Goal: Task Accomplishment & Management: Manage account settings

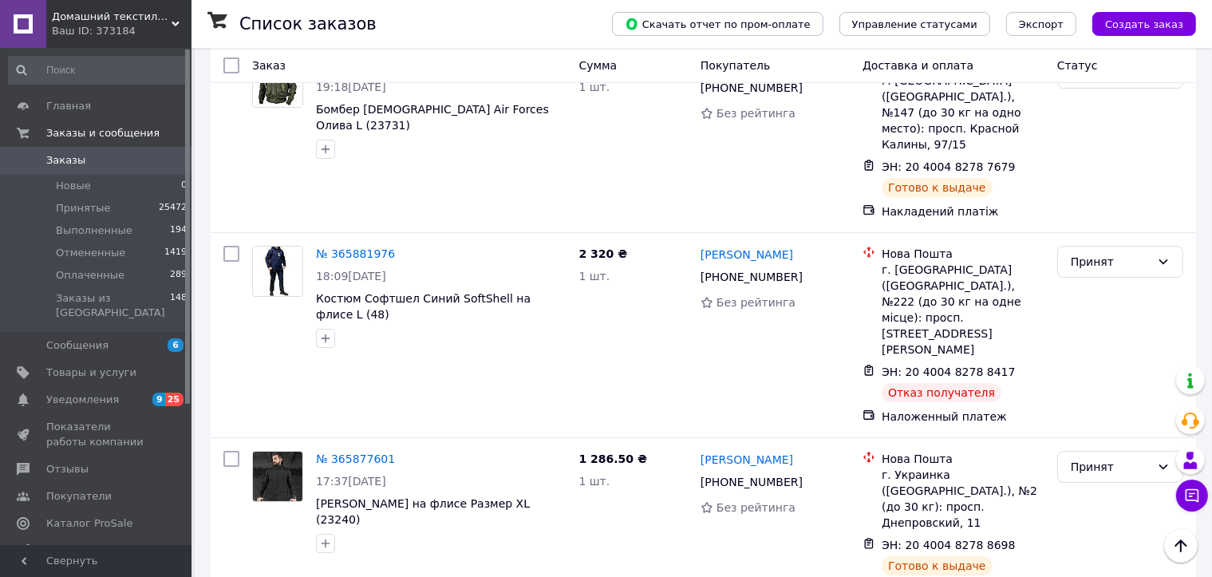
scroll to position [11970, 0]
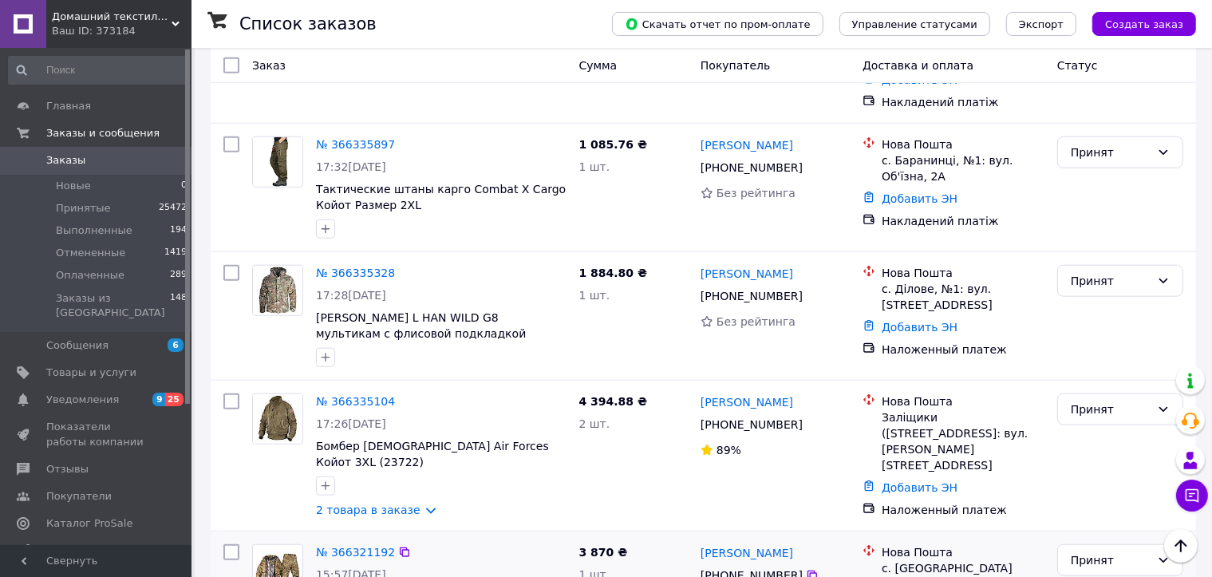
scroll to position [1596, 0]
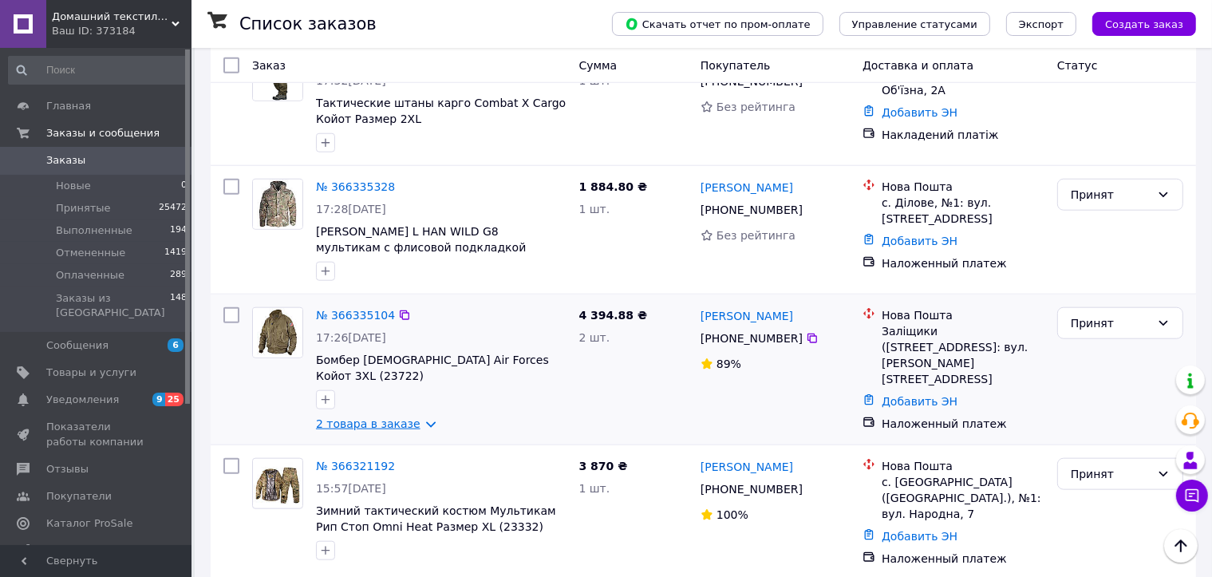
click at [405, 417] on link "2 товара в заказе" at bounding box center [368, 423] width 105 height 13
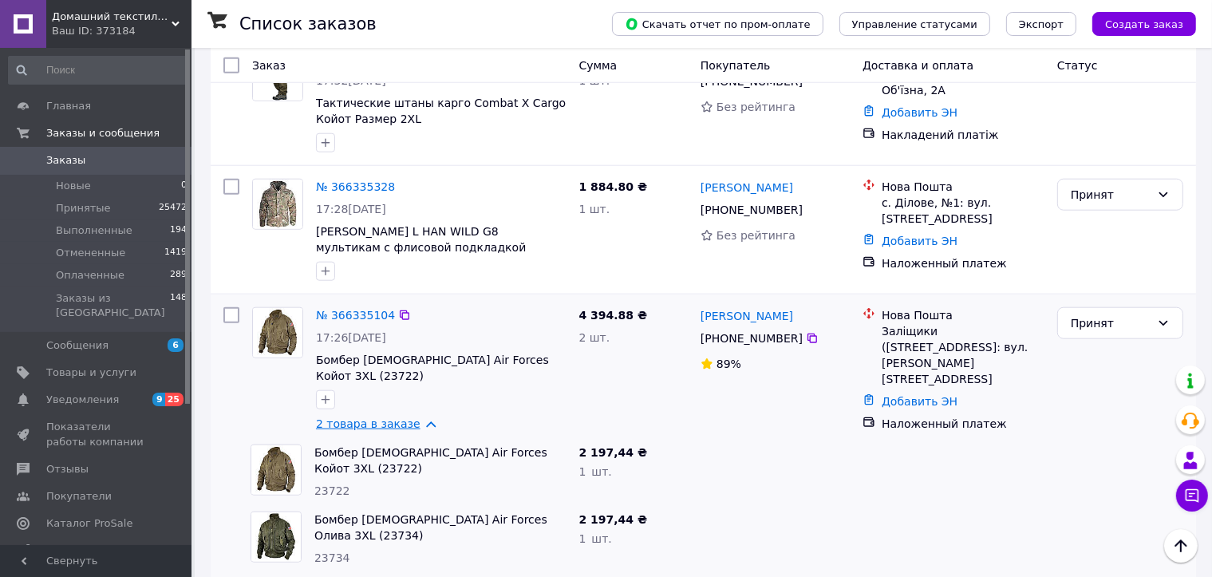
click at [413, 417] on link "2 товара в заказе" at bounding box center [368, 423] width 105 height 13
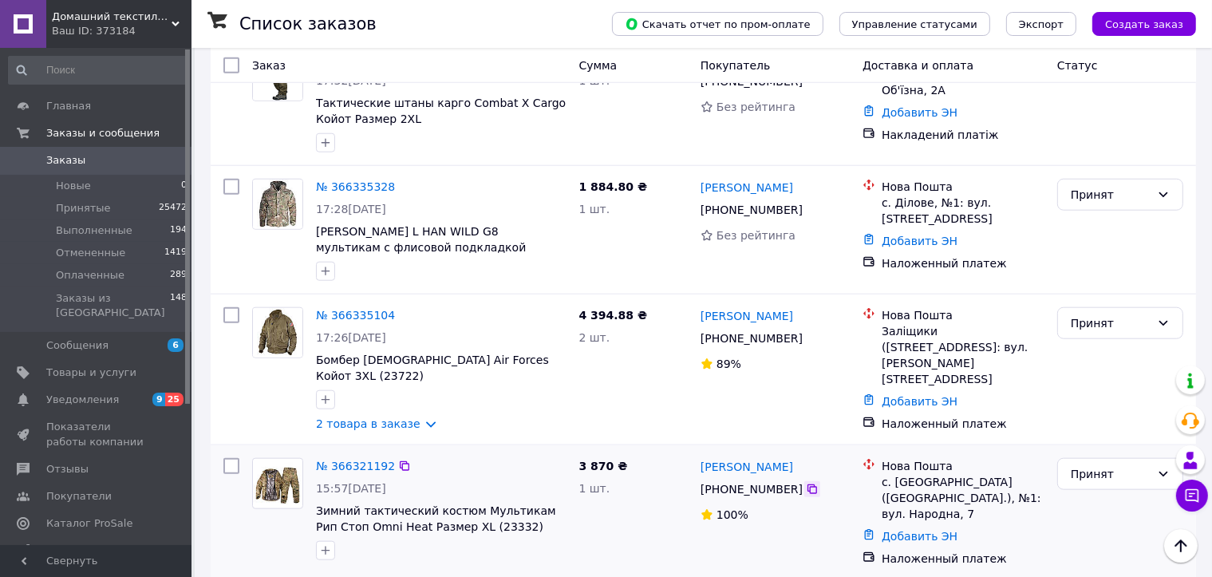
click at [806, 483] on icon at bounding box center [812, 489] width 13 height 13
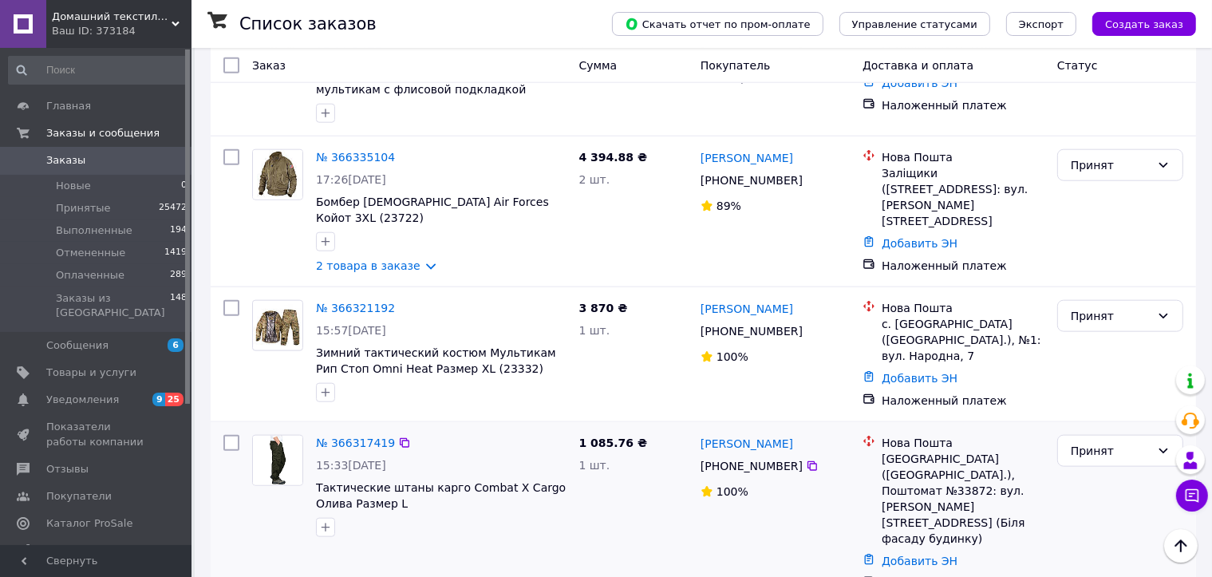
scroll to position [1756, 0]
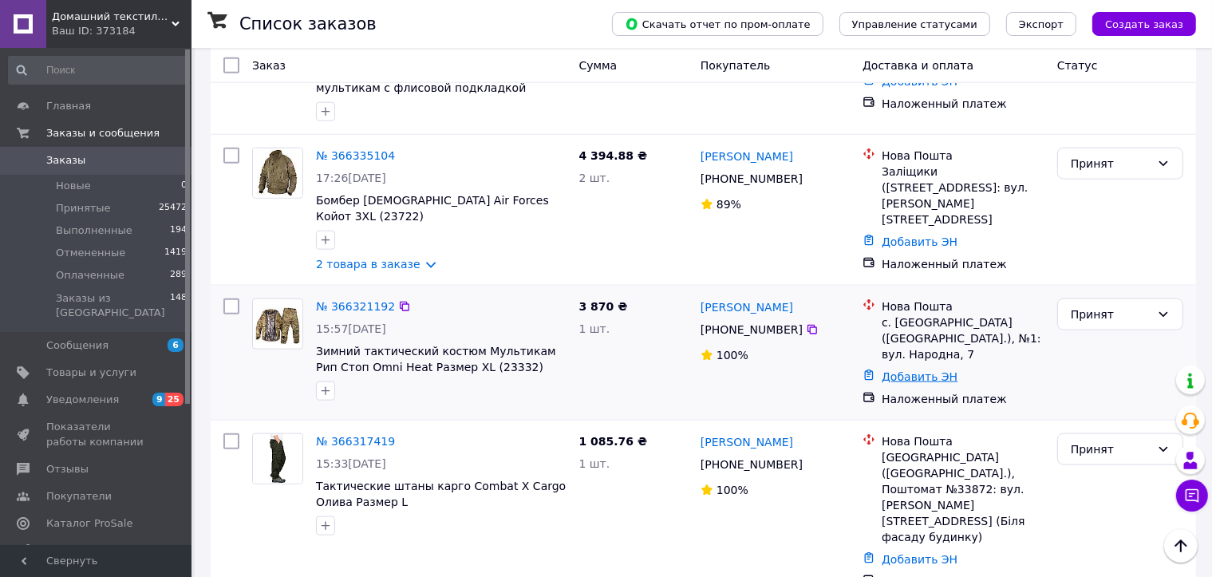
click at [927, 370] on link "Добавить ЭН" at bounding box center [920, 376] width 76 height 13
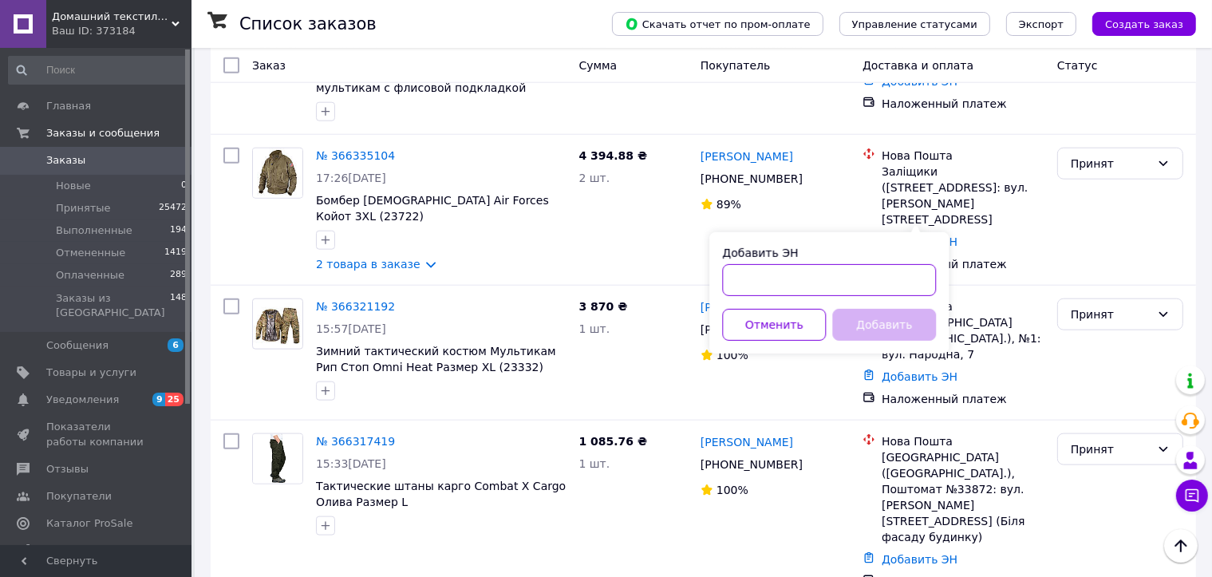
click at [891, 279] on input "Добавить ЭН" at bounding box center [829, 280] width 214 height 32
paste input "59001474871632"
type input "59001474871632"
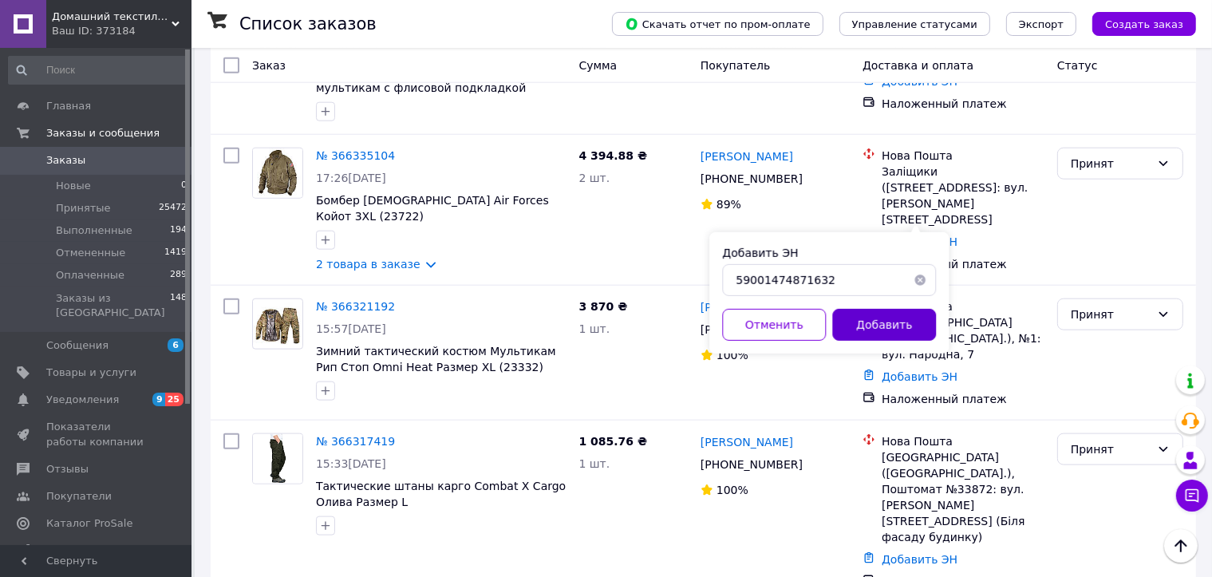
click at [885, 327] on button "Добавить" at bounding box center [884, 325] width 104 height 32
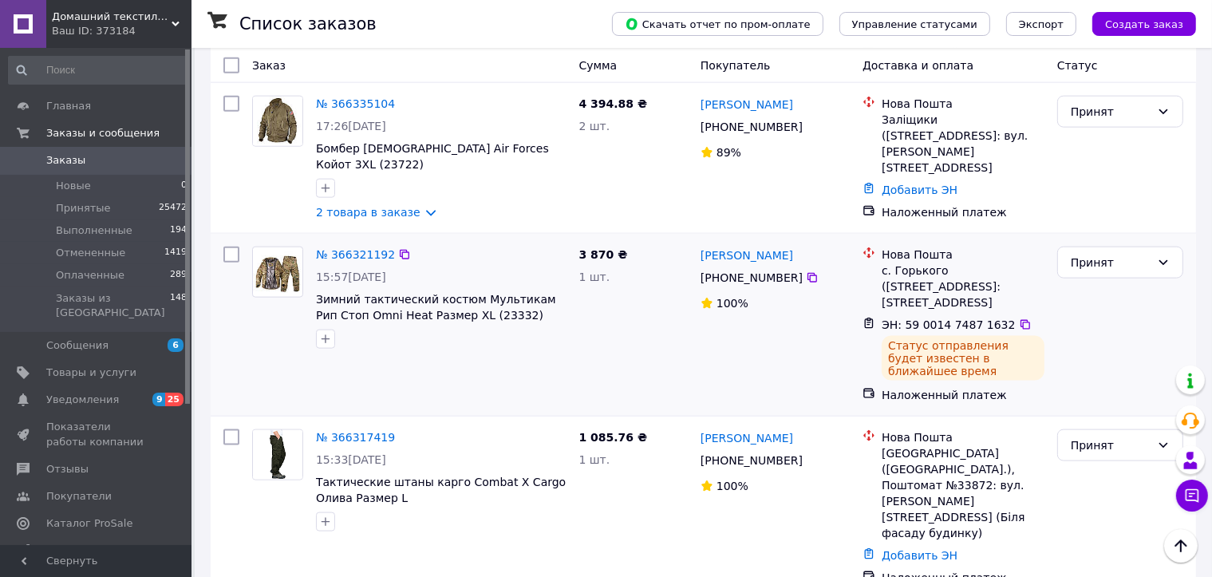
scroll to position [2002, 0]
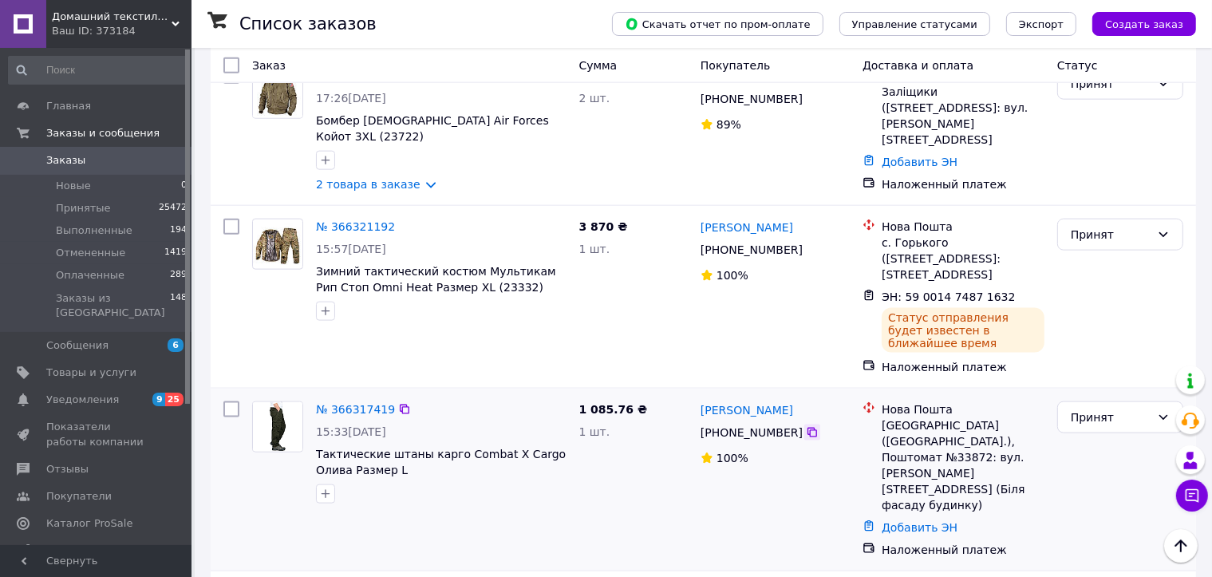
click at [806, 426] on icon at bounding box center [812, 432] width 13 height 13
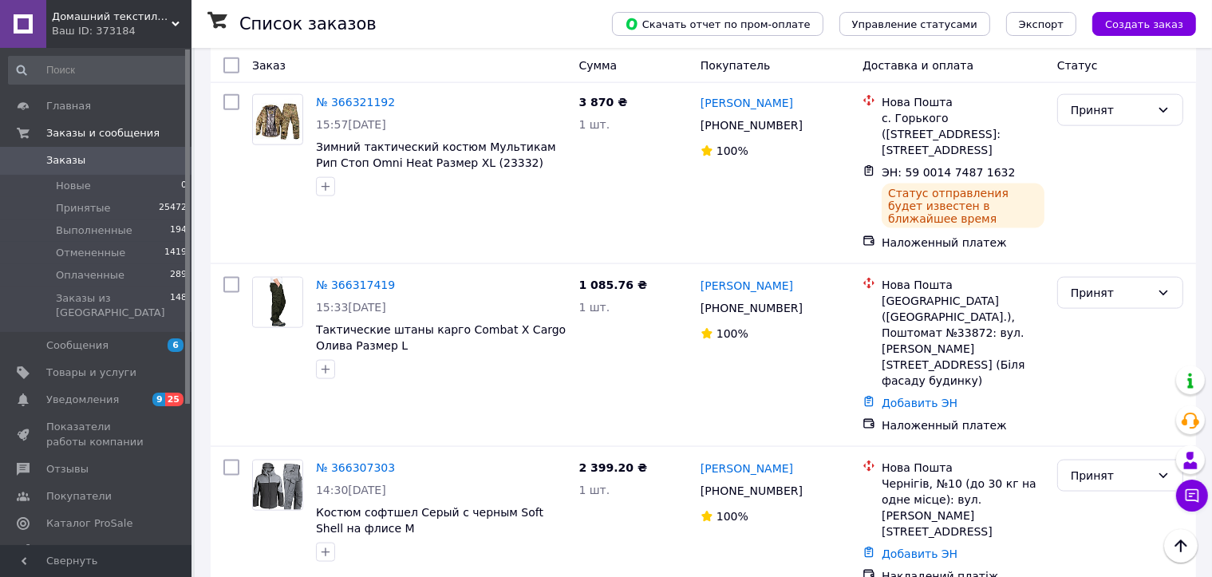
scroll to position [2162, 0]
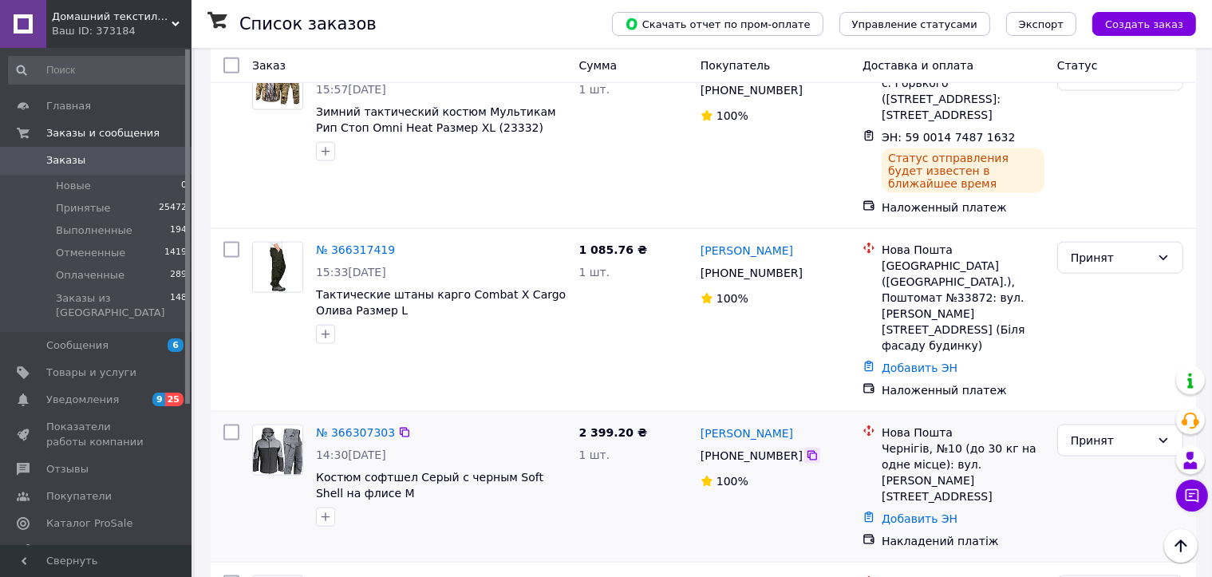
click at [806, 449] on icon at bounding box center [812, 455] width 13 height 13
click at [928, 512] on link "Добавить ЭН" at bounding box center [920, 518] width 76 height 13
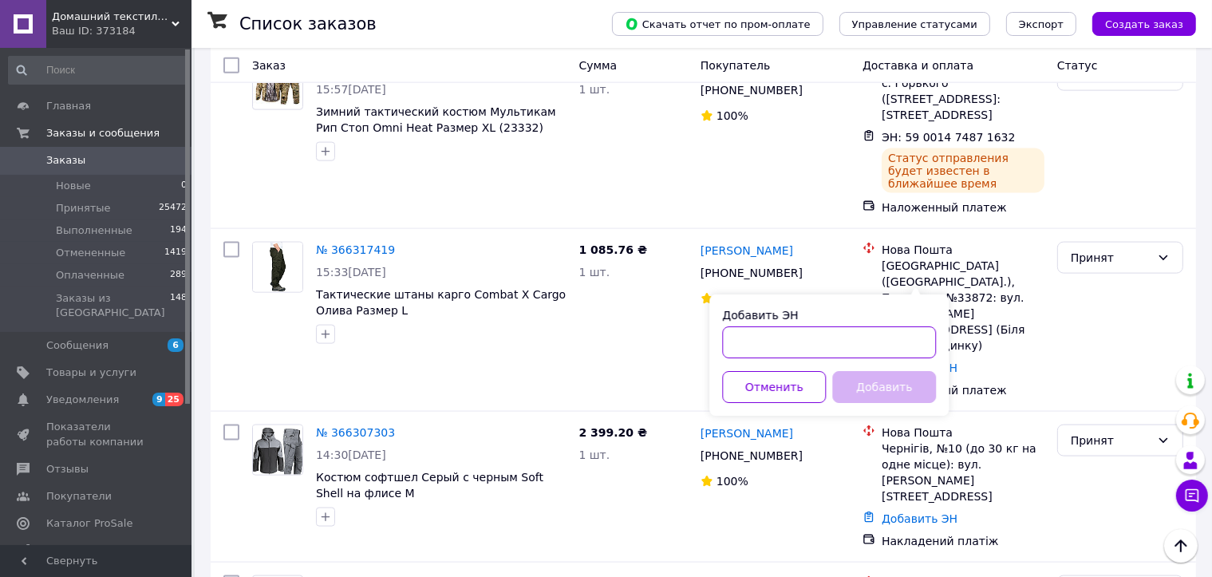
click at [913, 350] on input "Добавить ЭН" at bounding box center [829, 342] width 214 height 32
paste input "20400483045294"
type input "20400483045294"
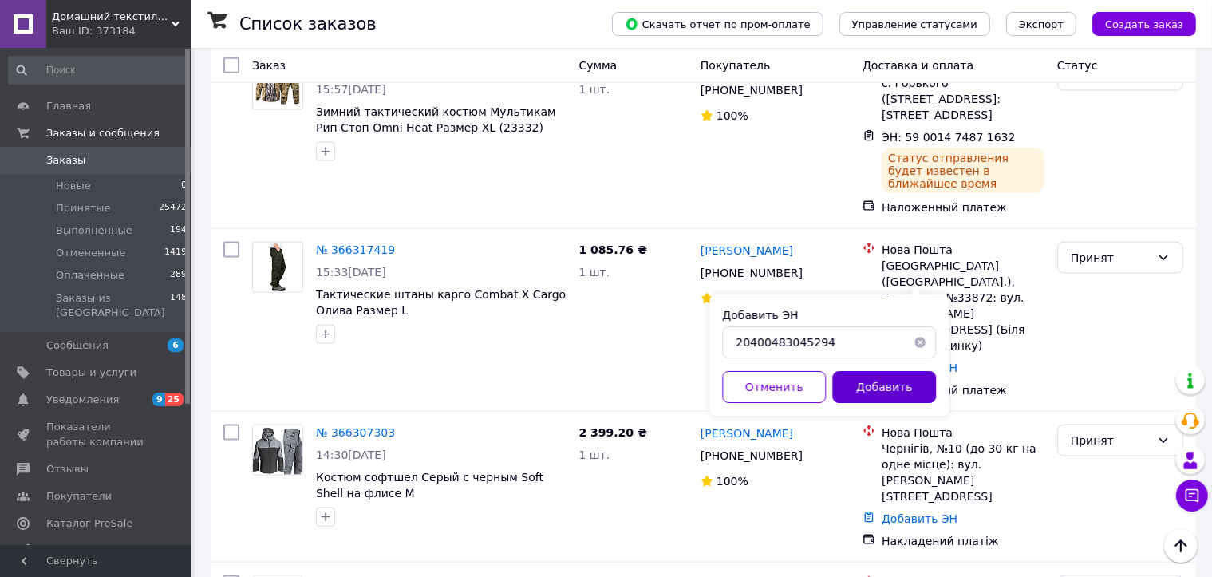
click at [899, 385] on button "Добавить" at bounding box center [884, 387] width 104 height 32
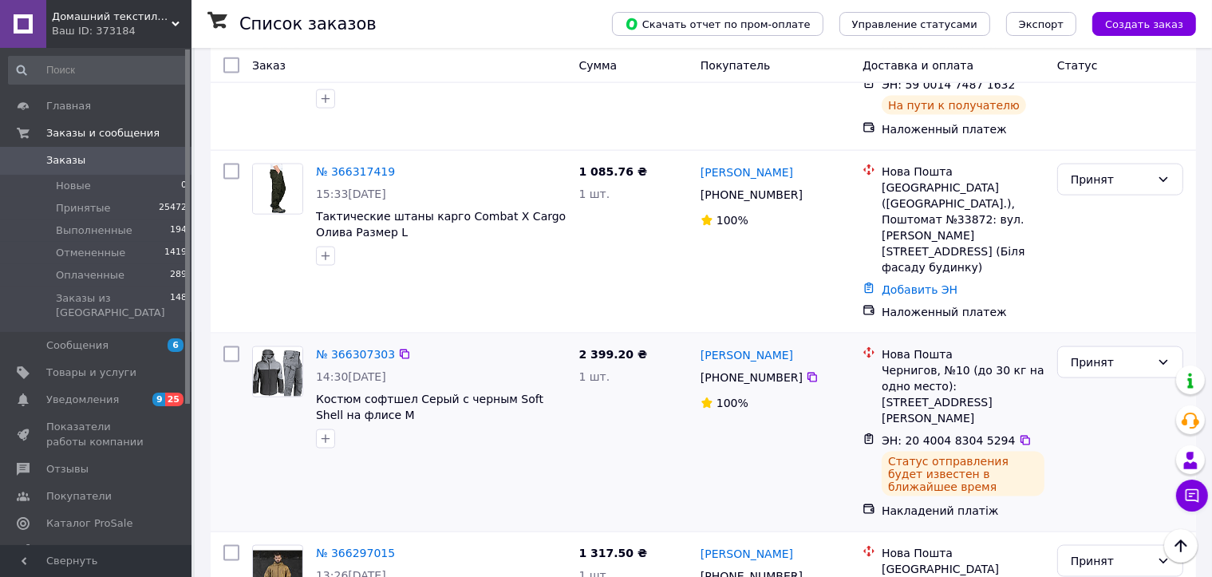
scroll to position [2242, 0]
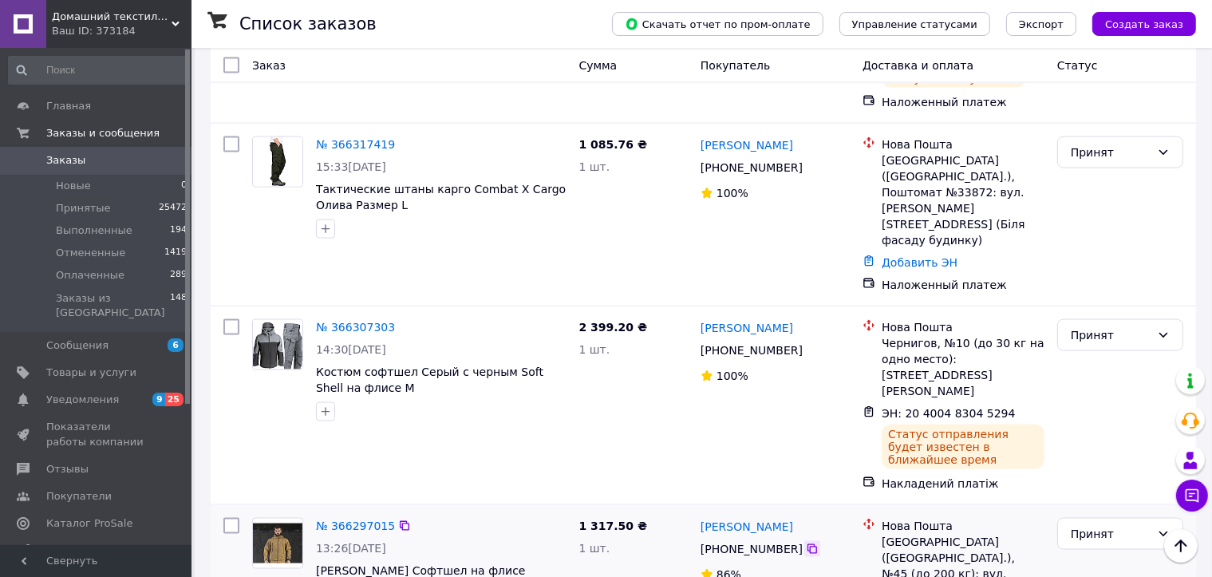
click at [806, 543] on icon at bounding box center [812, 549] width 13 height 13
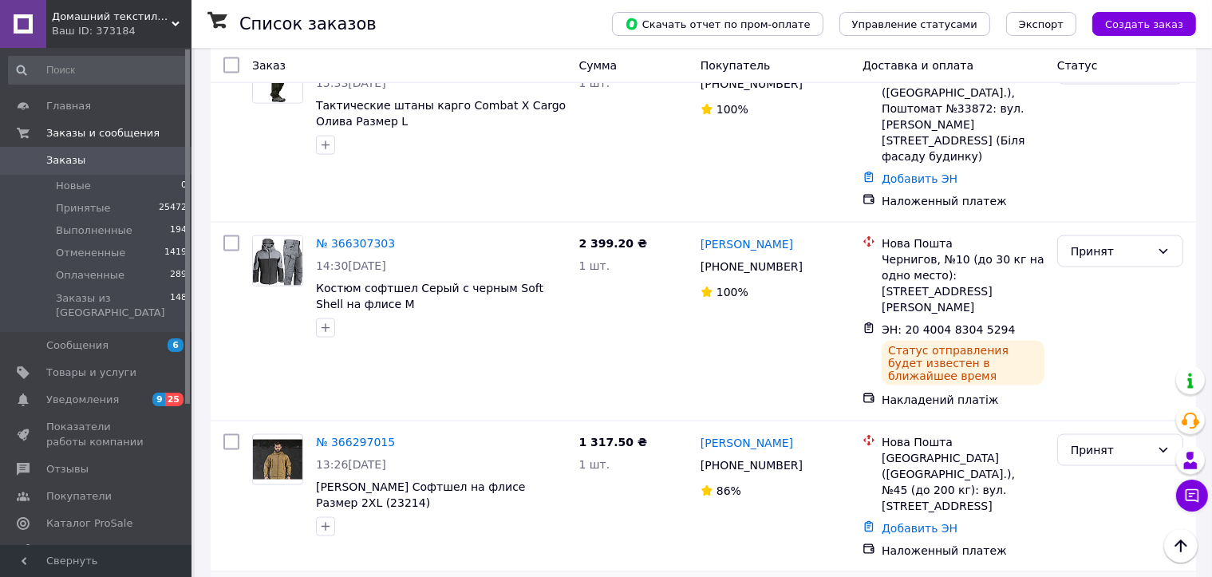
scroll to position [2401, 0]
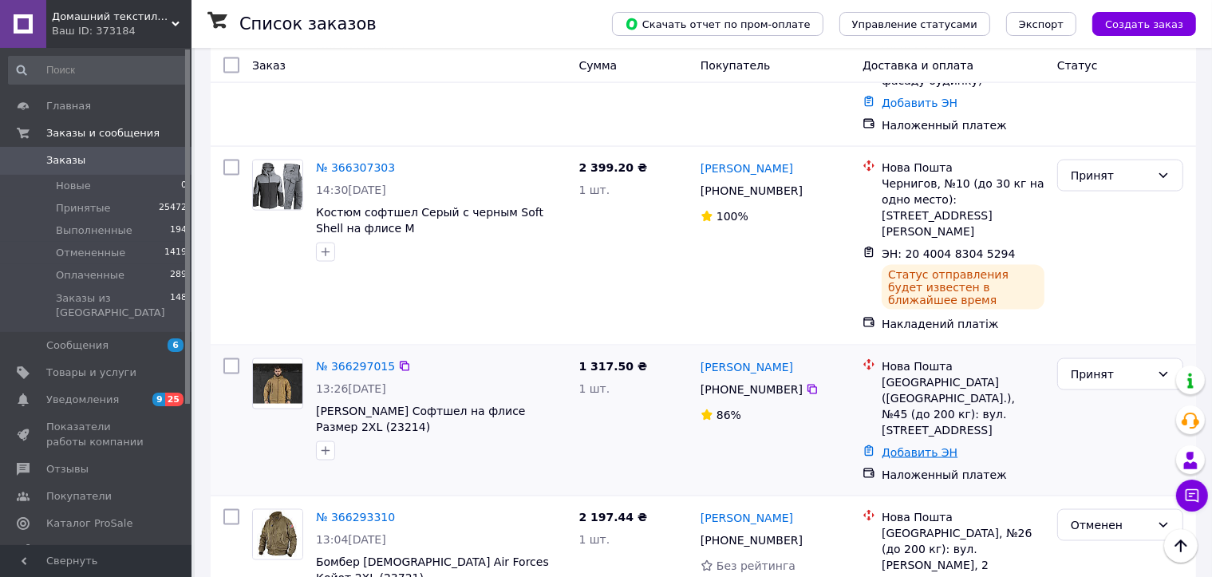
click at [903, 446] on link "Добавить ЭН" at bounding box center [920, 452] width 76 height 13
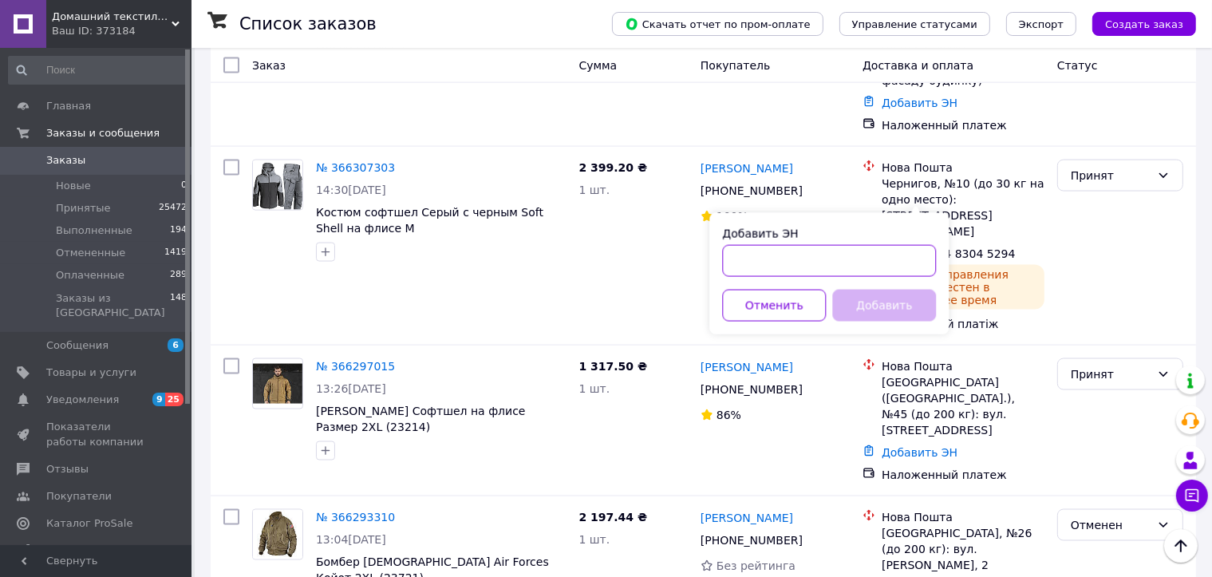
click at [867, 263] on input "Добавить ЭН" at bounding box center [829, 261] width 214 height 32
paste input "20400483040253"
type input "20400483040253"
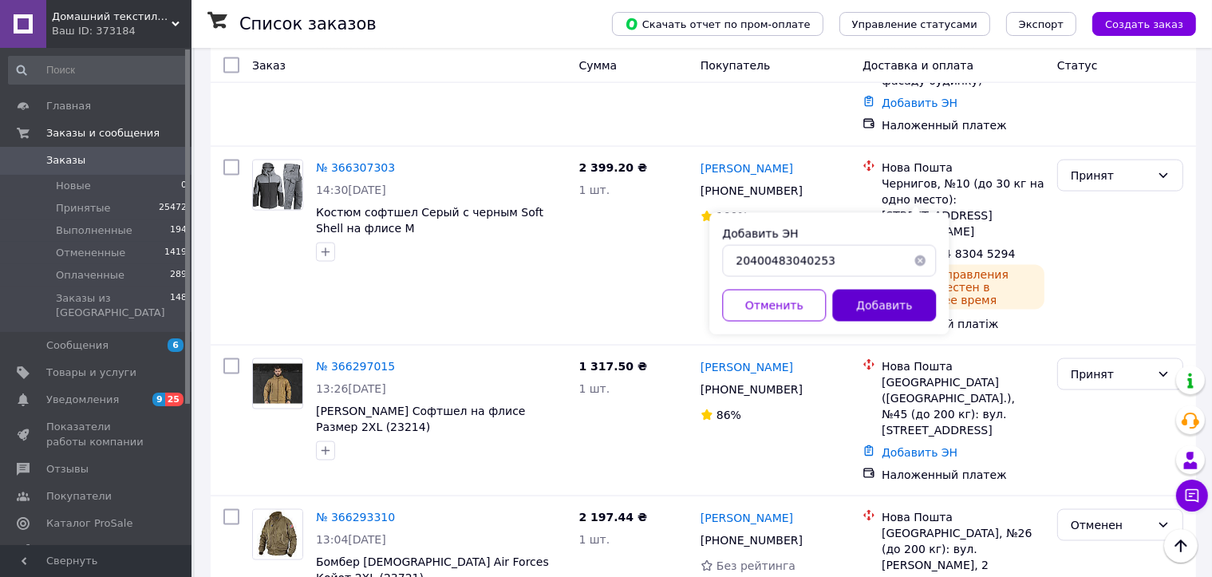
click at [883, 304] on button "Добавить" at bounding box center [884, 306] width 104 height 32
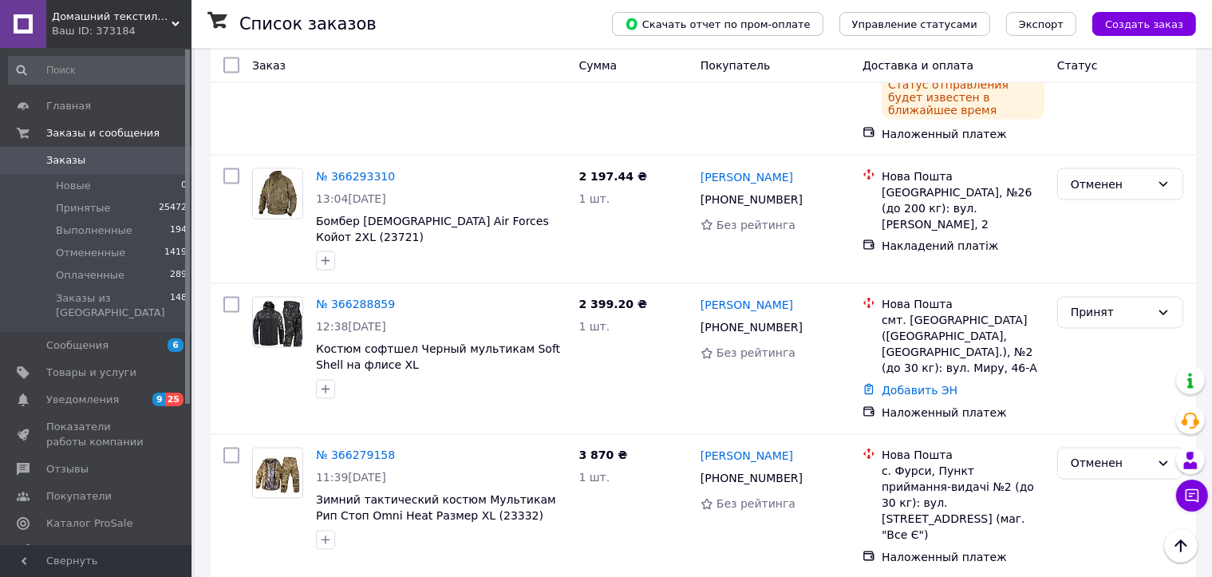
scroll to position [2800, 0]
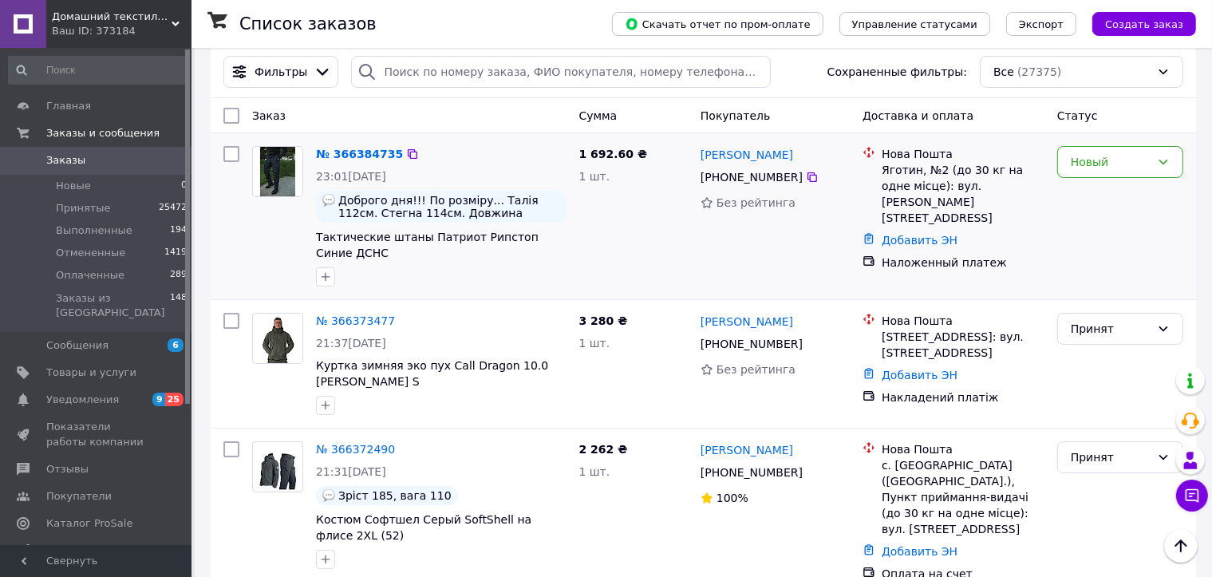
scroll to position [0, 0]
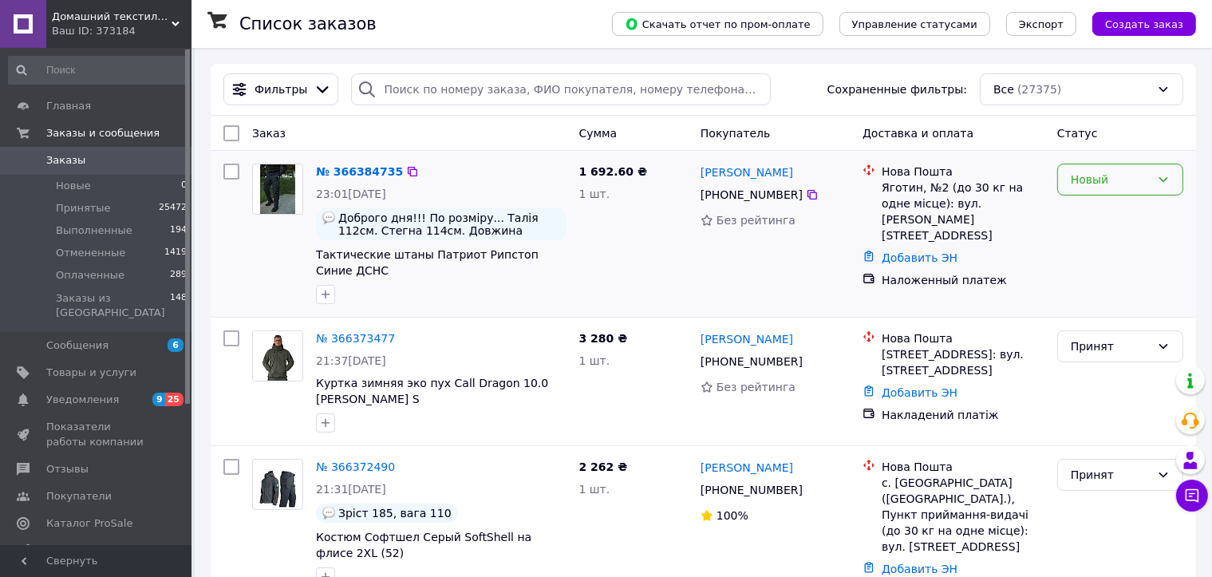
click at [1096, 184] on div "Новый" at bounding box center [1111, 180] width 80 height 18
click at [1094, 215] on li "Принят" at bounding box center [1120, 214] width 124 height 29
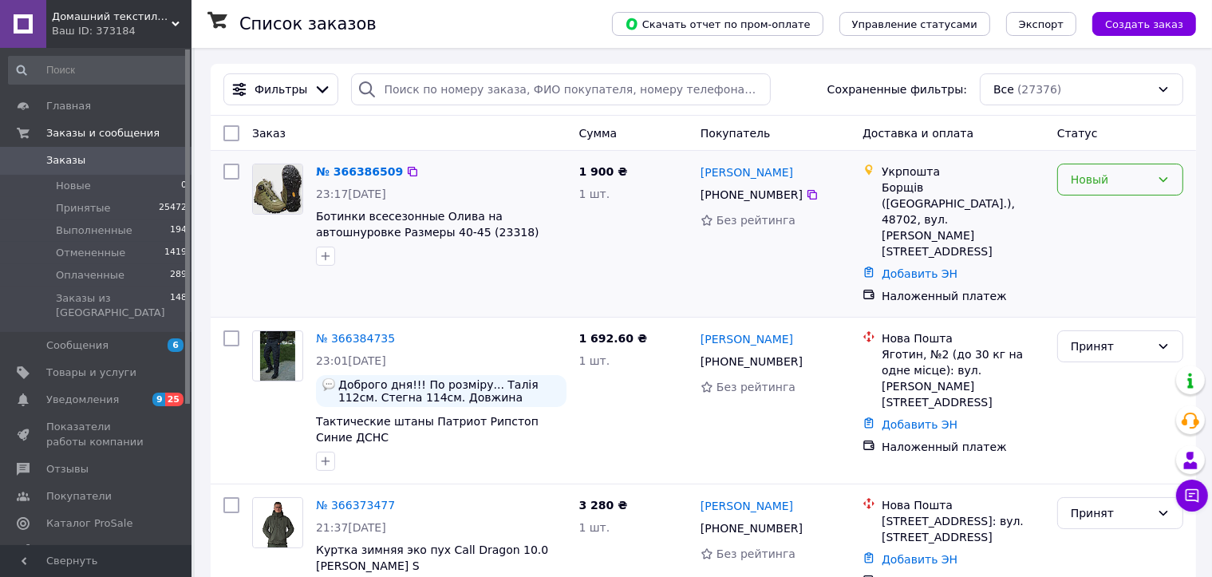
click at [1096, 187] on div "Новый" at bounding box center [1111, 180] width 80 height 18
click at [1087, 211] on li "Принят" at bounding box center [1120, 214] width 124 height 29
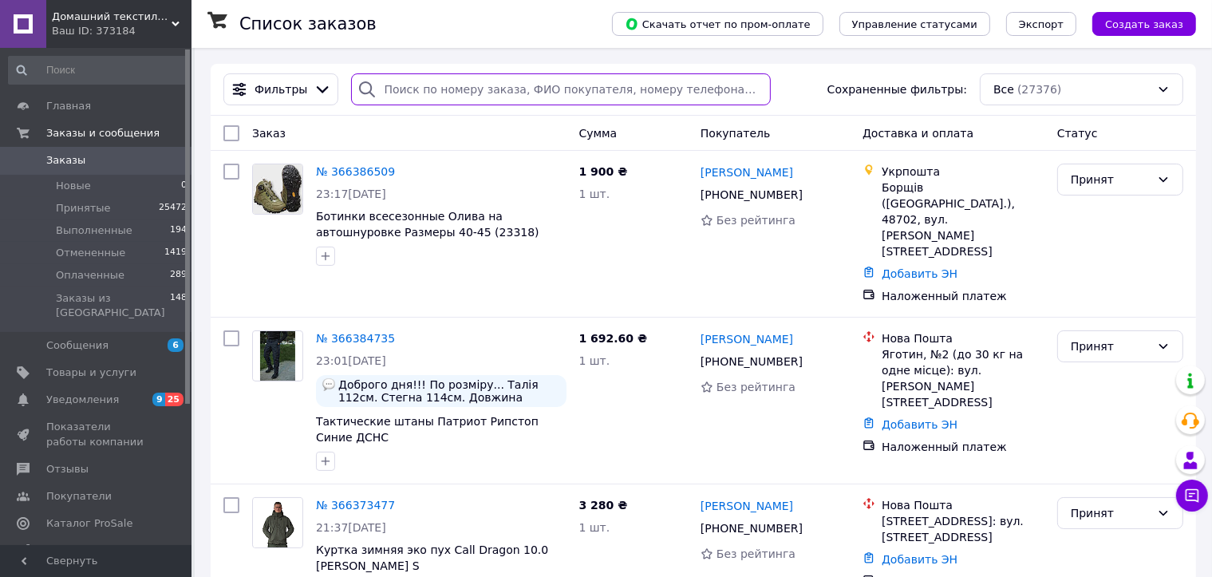
click at [422, 88] on input "search" at bounding box center [561, 89] width 420 height 32
type input "0678255588"
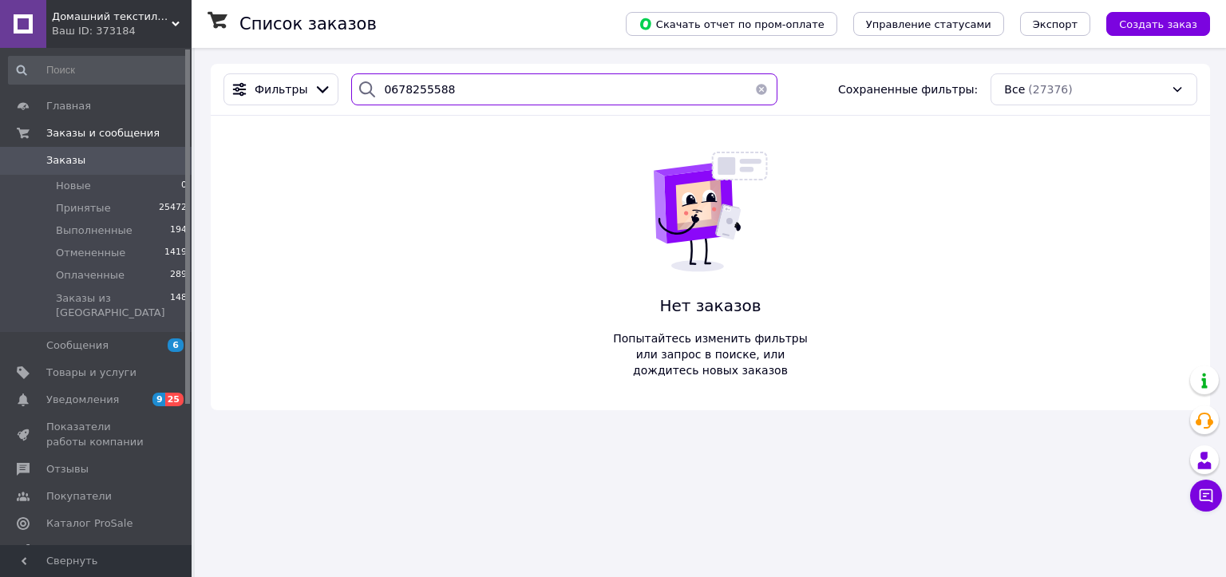
click at [416, 91] on input "0678255588" at bounding box center [563, 89] width 425 height 32
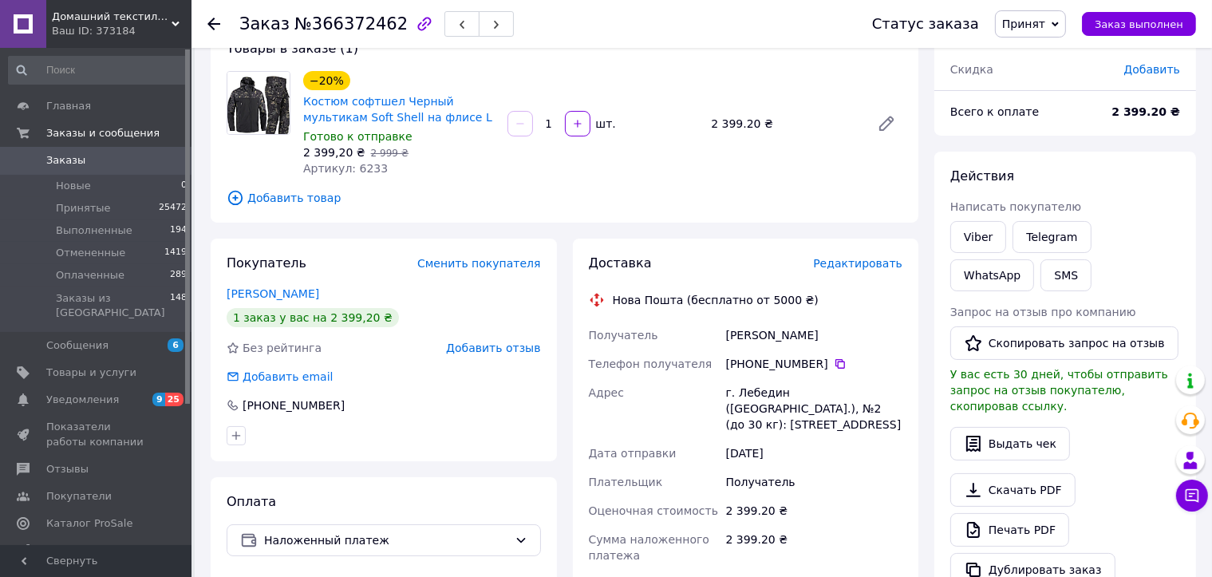
scroll to position [80, 0]
